Goal: Task Accomplishment & Management: Manage account settings

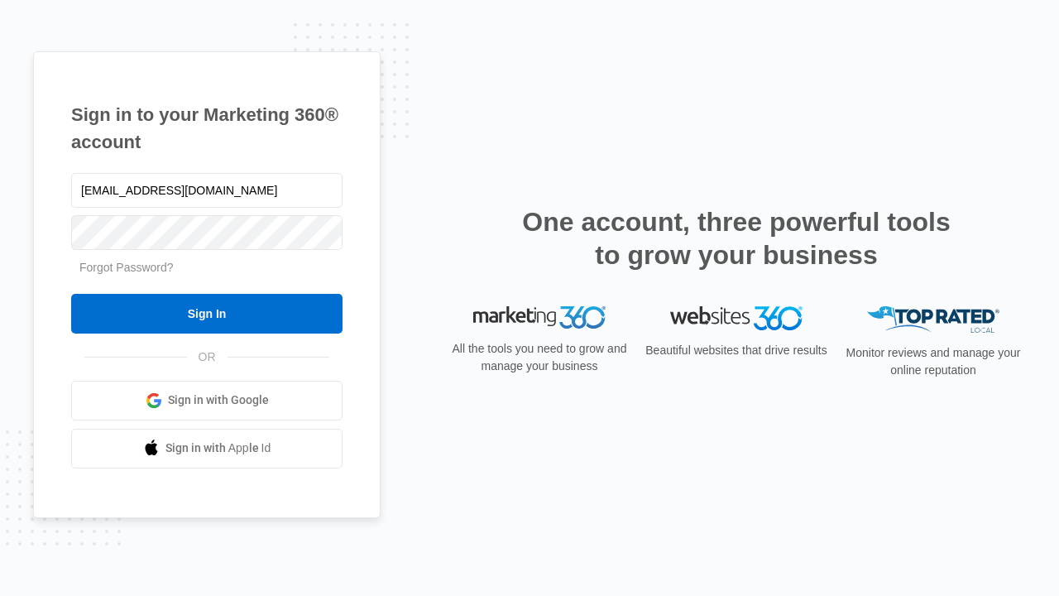
type input "[EMAIL_ADDRESS][DOMAIN_NAME]"
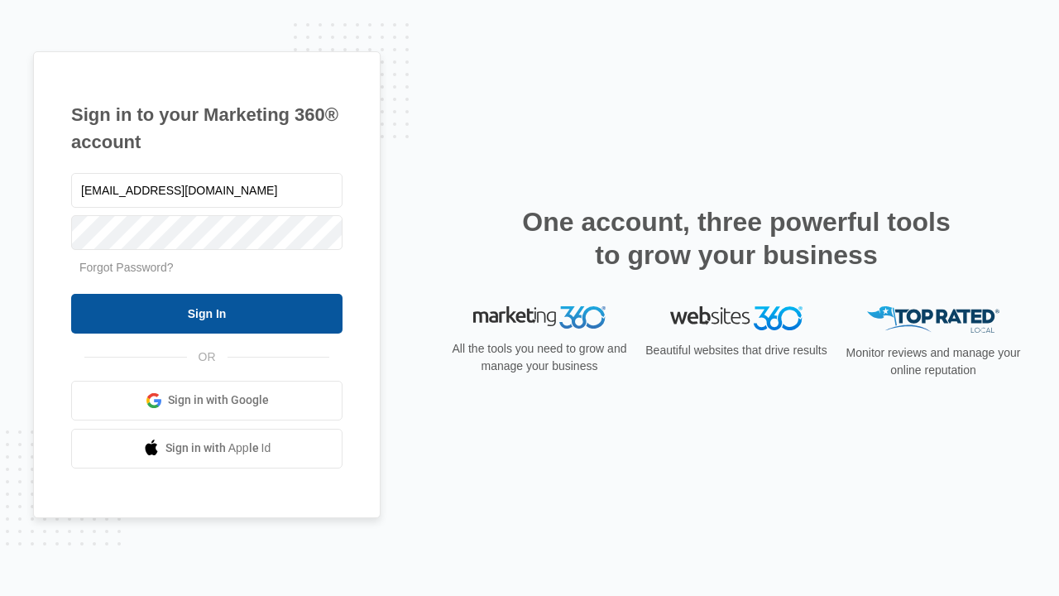
click at [207, 313] on input "Sign In" at bounding box center [206, 314] width 271 height 40
